Goal: Task Accomplishment & Management: Manage account settings

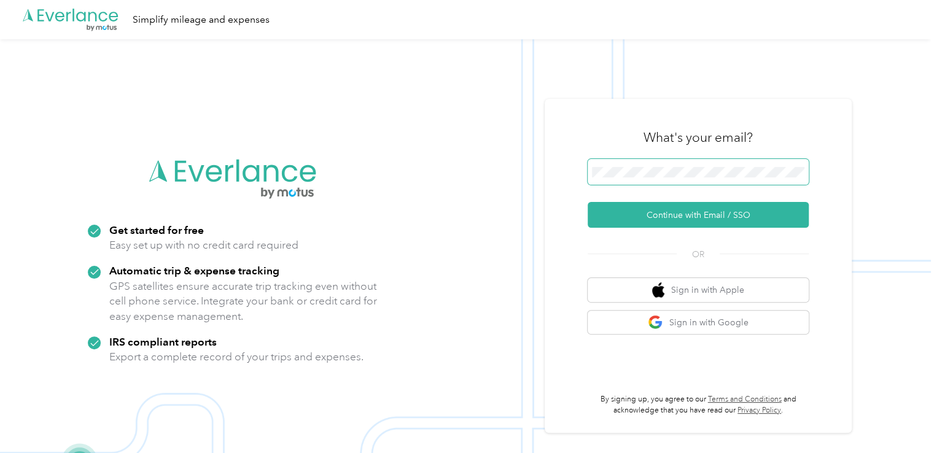
click at [626, 166] on span at bounding box center [698, 172] width 221 height 26
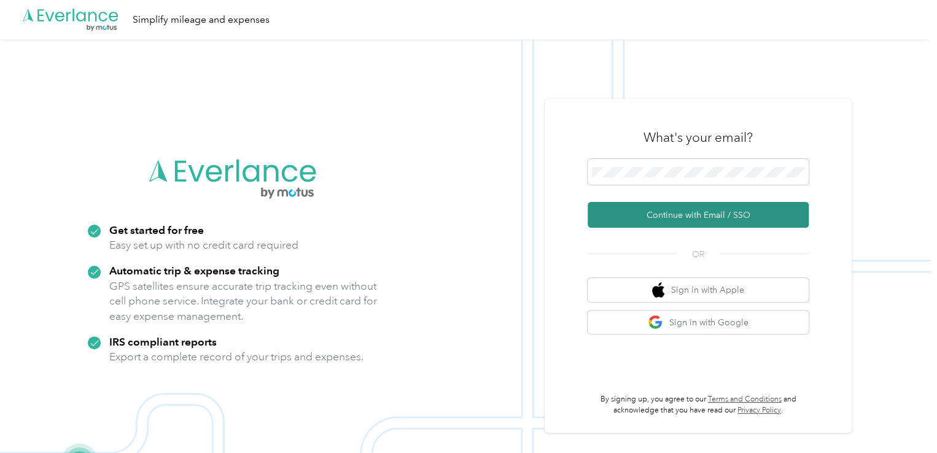
click at [712, 217] on button "Continue with Email / SSO" at bounding box center [698, 215] width 221 height 26
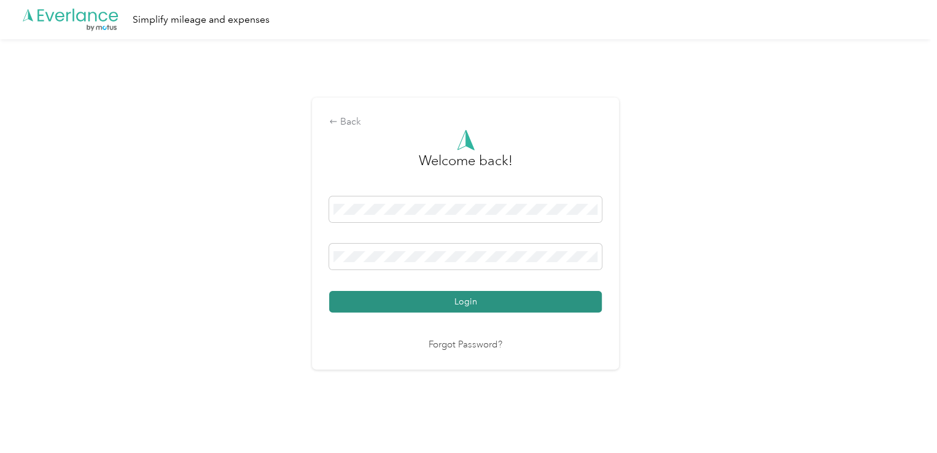
click at [445, 306] on button "Login" at bounding box center [465, 301] width 273 height 21
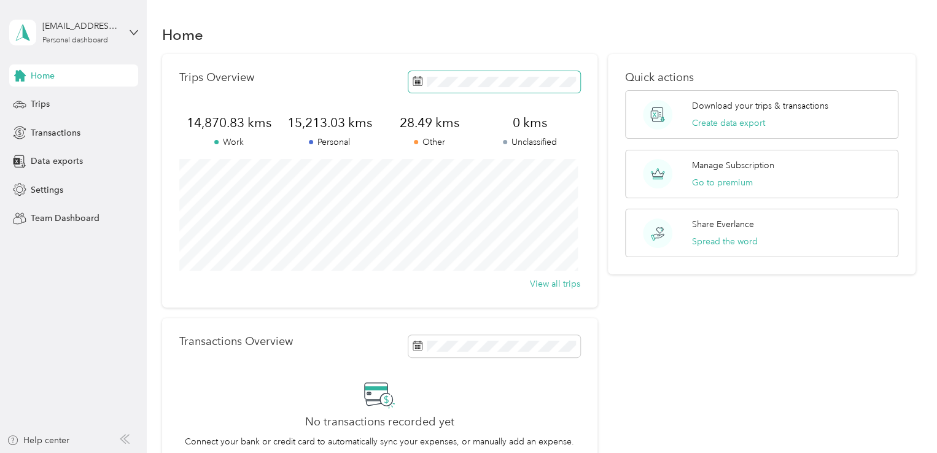
click at [452, 75] on span at bounding box center [494, 81] width 172 height 21
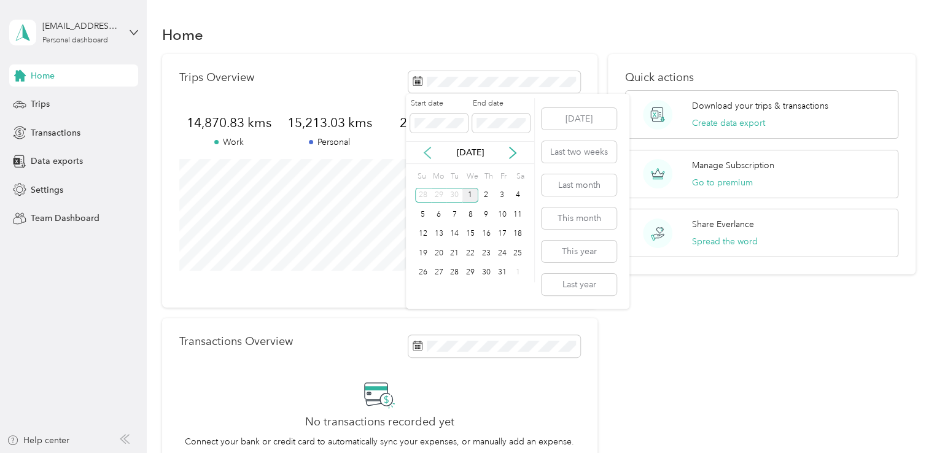
click at [426, 155] on icon at bounding box center [427, 153] width 12 height 12
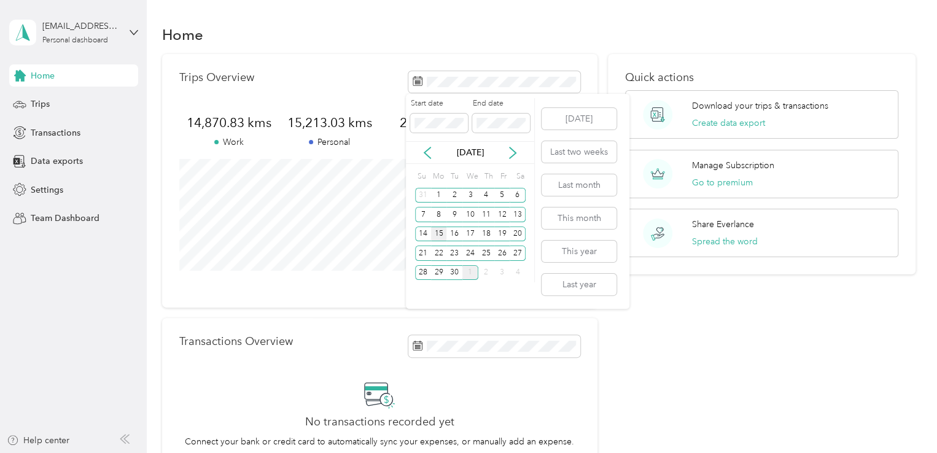
click at [443, 234] on div "15" at bounding box center [439, 234] width 16 height 15
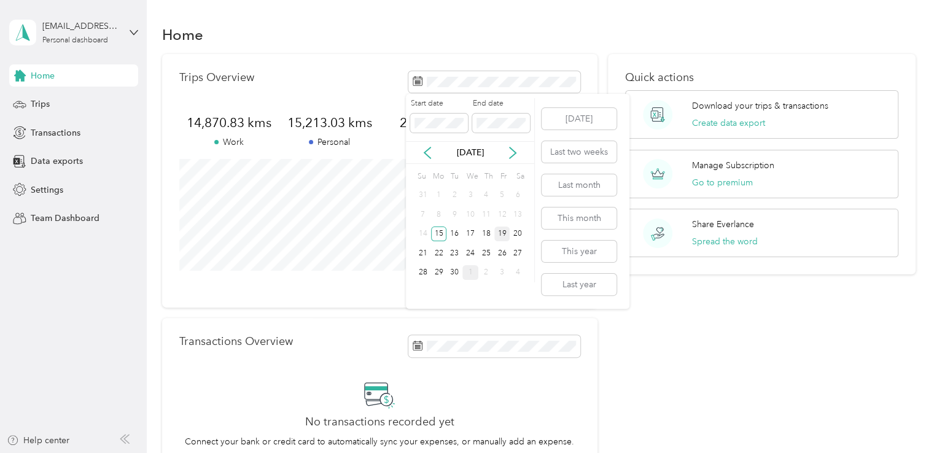
click at [501, 234] on div "19" at bounding box center [502, 234] width 16 height 15
click at [499, 251] on div "26" at bounding box center [502, 253] width 16 height 15
click at [444, 234] on div "15" at bounding box center [439, 234] width 16 height 15
click at [440, 232] on div "15" at bounding box center [439, 234] width 16 height 15
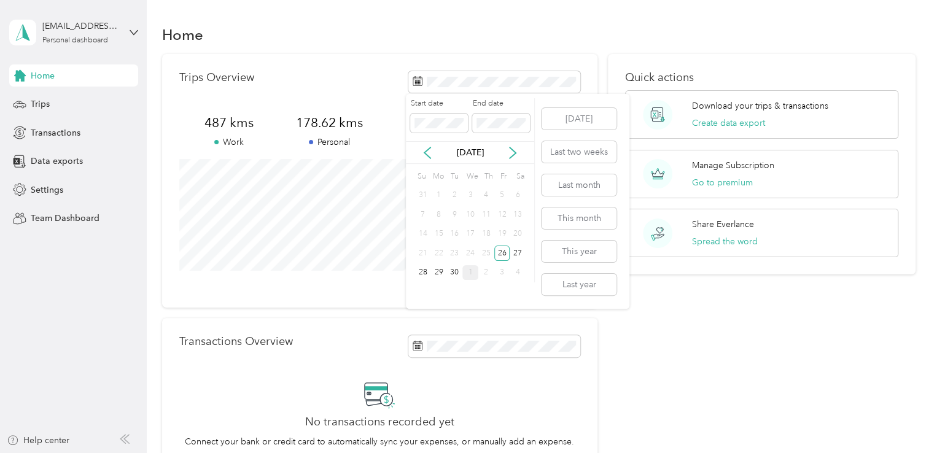
click at [440, 232] on div "15" at bounding box center [439, 234] width 16 height 15
click at [440, 237] on div "15" at bounding box center [439, 234] width 16 height 15
click at [447, 212] on div "9" at bounding box center [455, 214] width 16 height 15
click at [434, 157] on icon at bounding box center [427, 153] width 12 height 12
click at [515, 150] on icon at bounding box center [513, 153] width 12 height 12
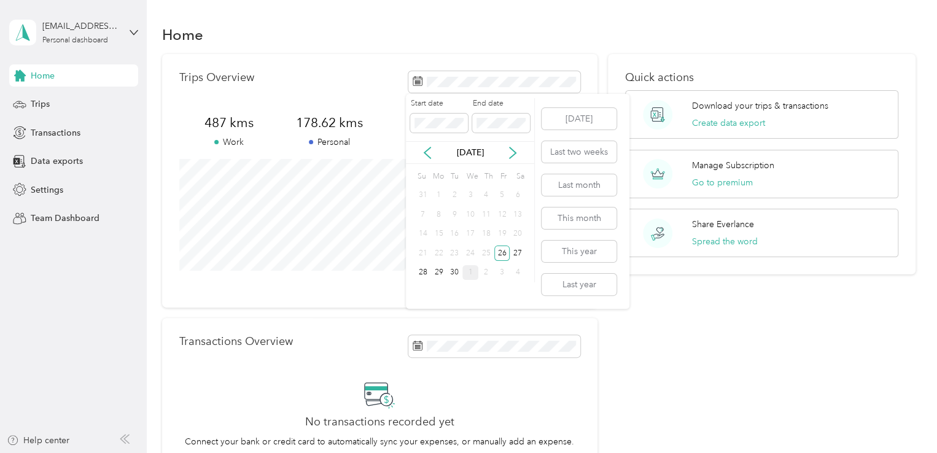
click at [431, 244] on div "22" at bounding box center [439, 254] width 16 height 20
drag, startPoint x: 434, startPoint y: 228, endPoint x: 520, endPoint y: 199, distance: 91.3
click at [434, 227] on div "15" at bounding box center [439, 234] width 16 height 15
click at [504, 254] on div "26" at bounding box center [502, 253] width 16 height 15
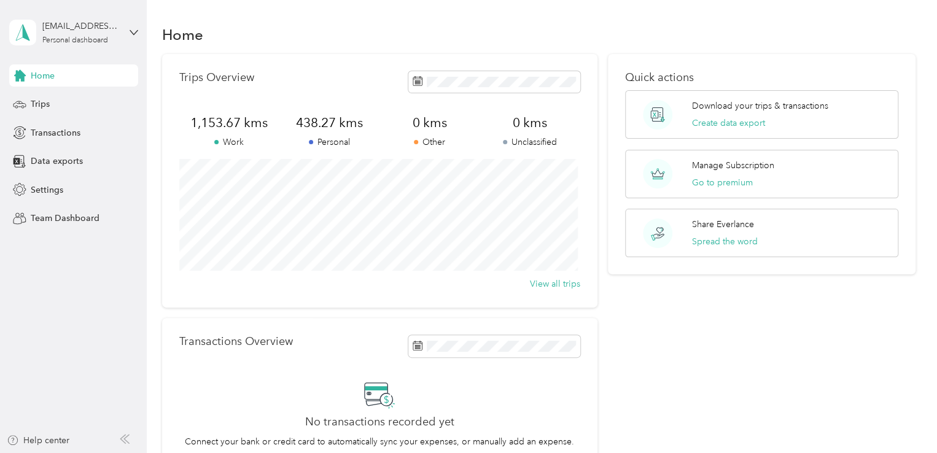
click at [224, 143] on p "Work" at bounding box center [229, 142] width 100 height 13
click at [24, 105] on icon at bounding box center [20, 105] width 14 height 14
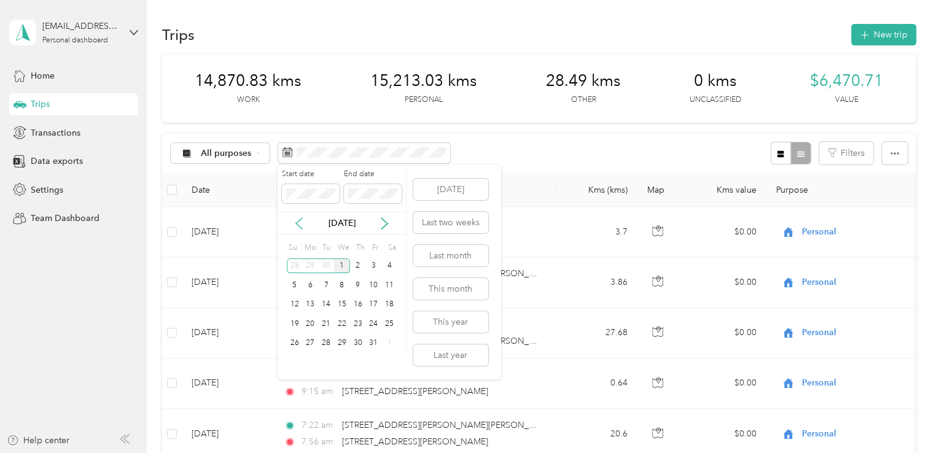
click at [300, 222] on icon at bounding box center [299, 223] width 12 height 12
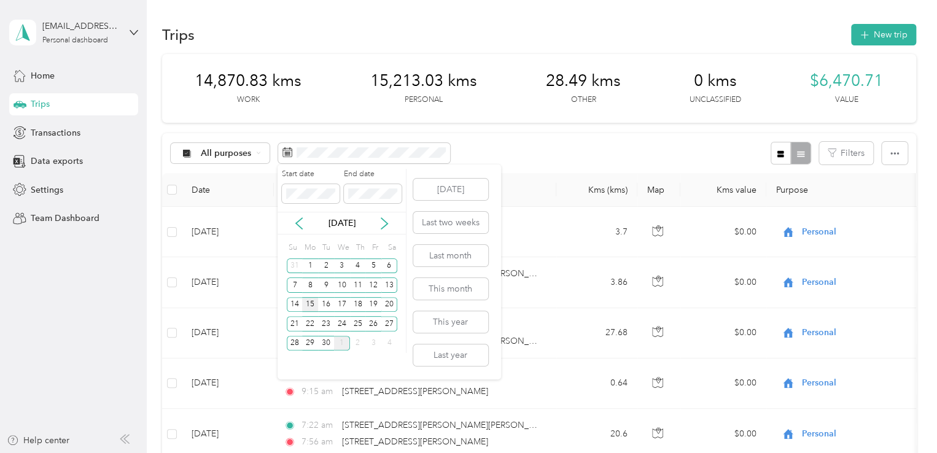
click at [313, 302] on div "15" at bounding box center [310, 304] width 16 height 15
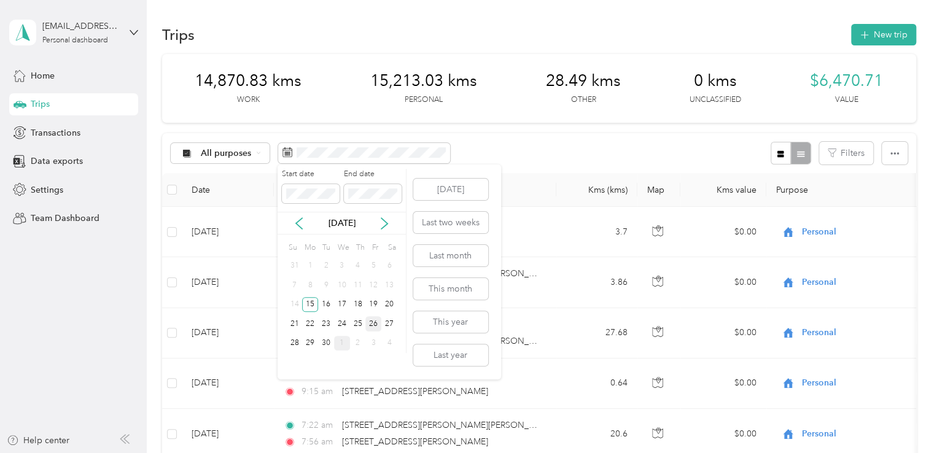
click at [376, 325] on div "26" at bounding box center [373, 323] width 16 height 15
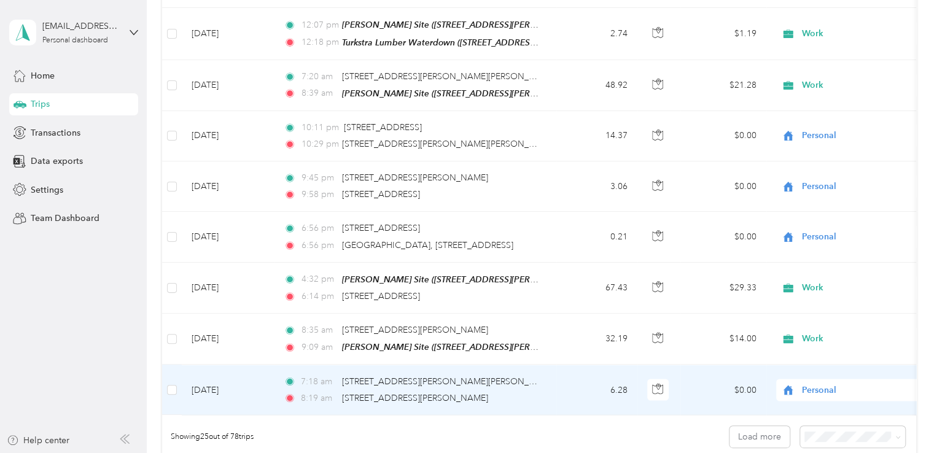
scroll to position [1106, 0]
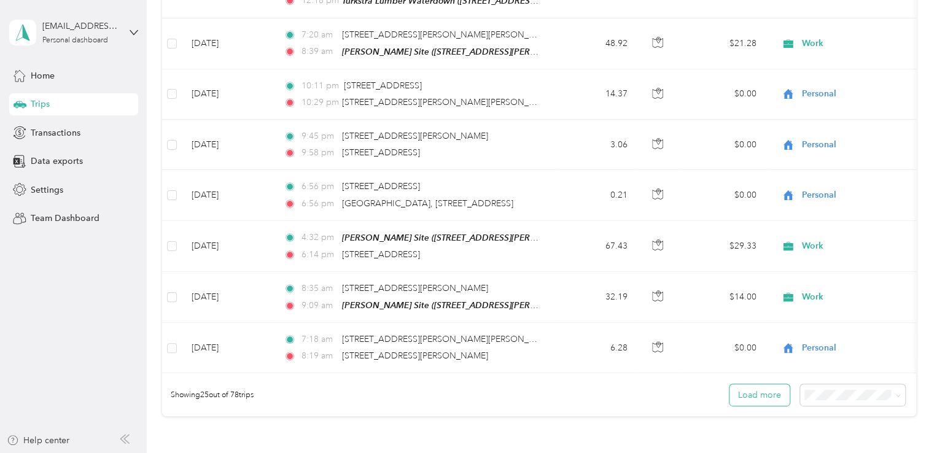
click at [778, 391] on button "Load more" at bounding box center [760, 395] width 60 height 21
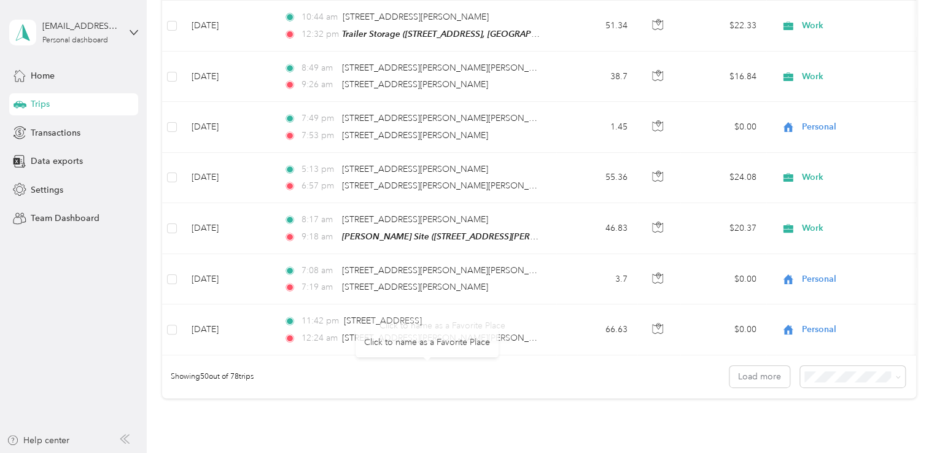
scroll to position [2395, 0]
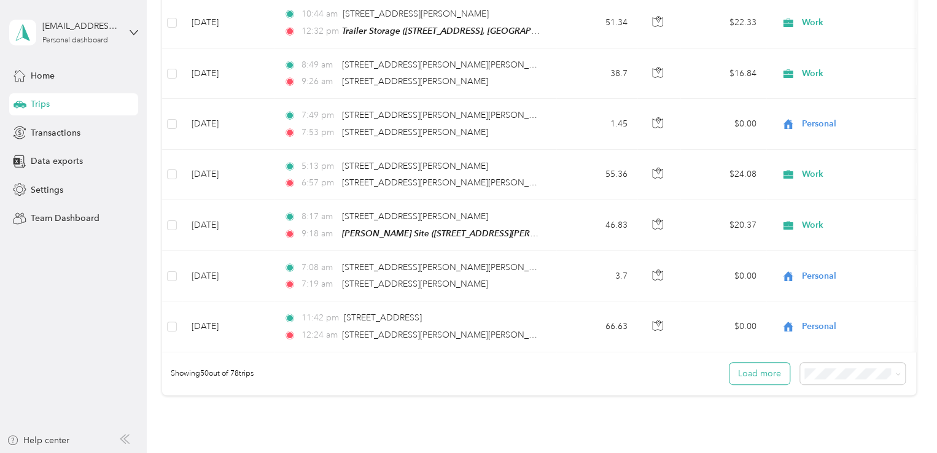
click at [778, 364] on button "Load more" at bounding box center [760, 373] width 60 height 21
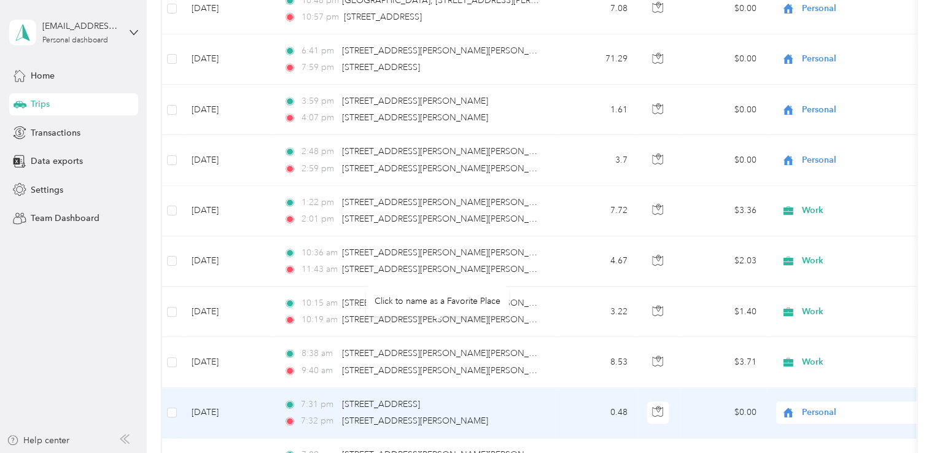
scroll to position [2825, 0]
